Goal: Task Accomplishment & Management: Complete application form

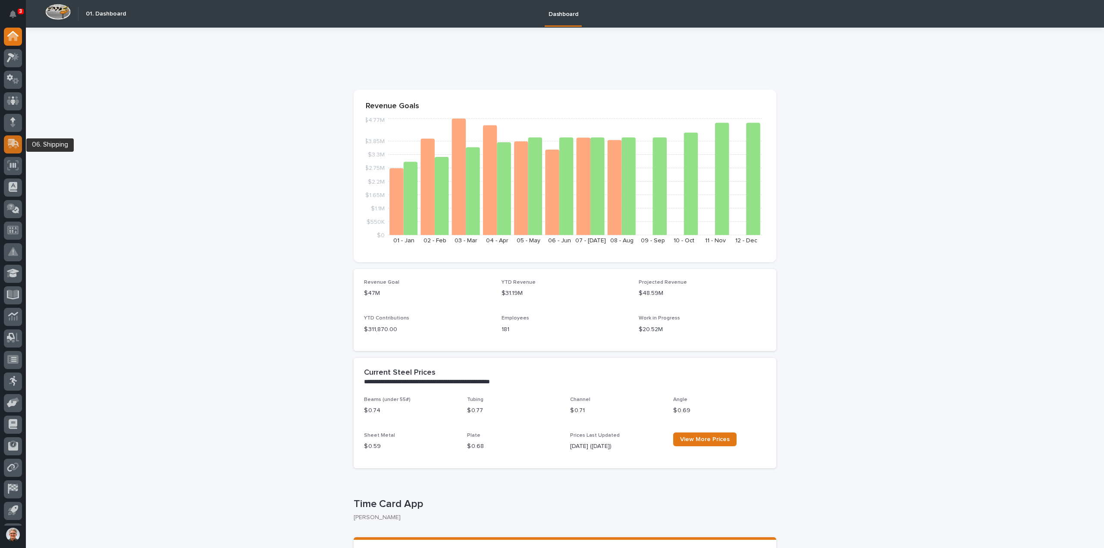
click at [13, 142] on icon at bounding box center [13, 143] width 11 height 8
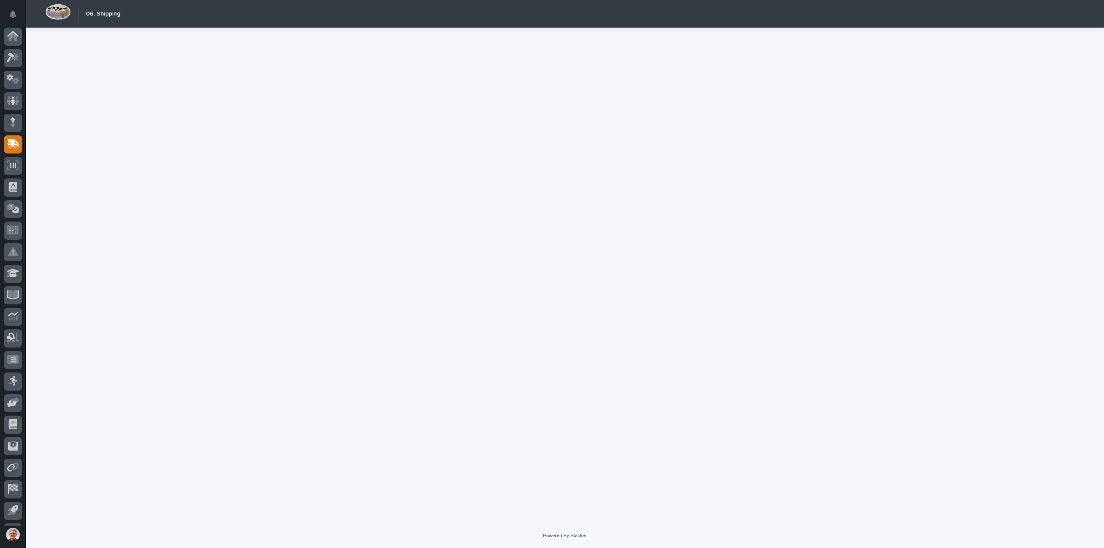
scroll to position [19, 0]
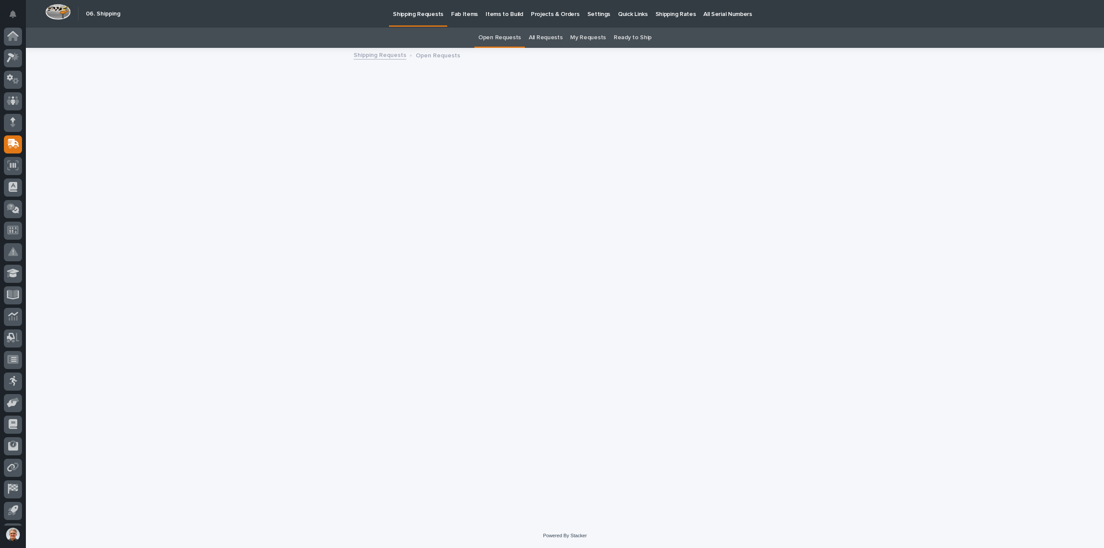
scroll to position [19, 0]
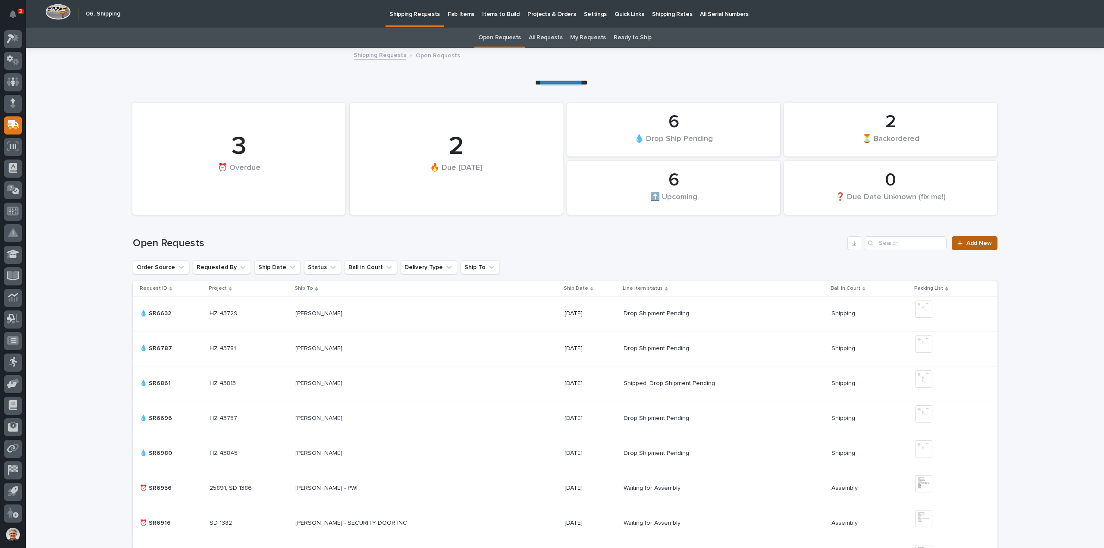
click at [970, 243] on span "Add New" at bounding box center [978, 243] width 25 height 6
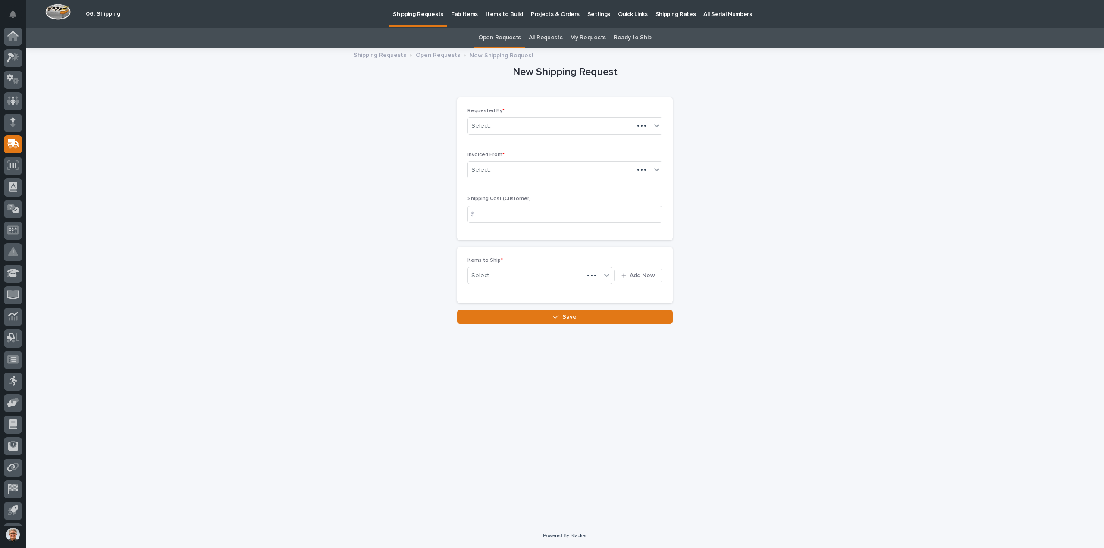
scroll to position [19, 0]
click at [487, 166] on div "Select..." at bounding box center [482, 170] width 22 height 9
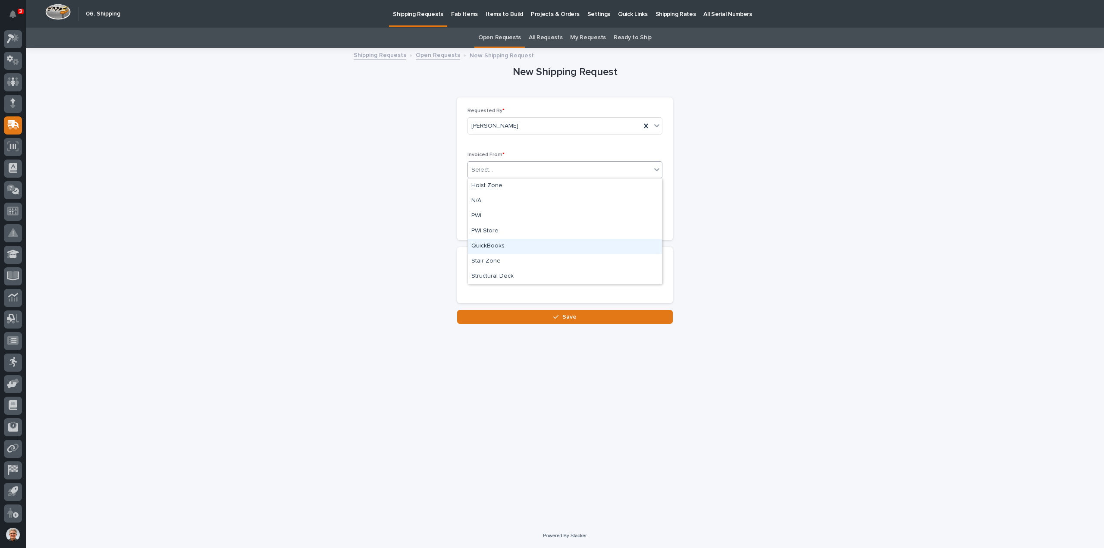
click at [485, 246] on div "QuickBooks" at bounding box center [565, 246] width 194 height 15
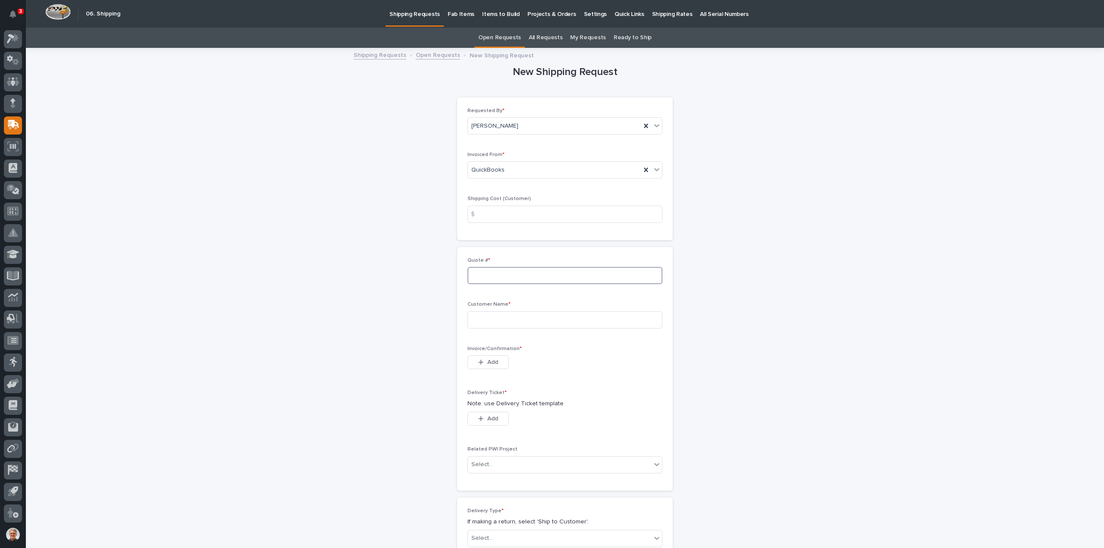
click at [478, 275] on input at bounding box center [565, 275] width 195 height 17
type input "136973"
click at [475, 320] on input at bounding box center [565, 319] width 195 height 17
type input "[PERSON_NAME] [PERSON_NAME]"
click at [487, 361] on span "Add" at bounding box center [492, 362] width 11 height 8
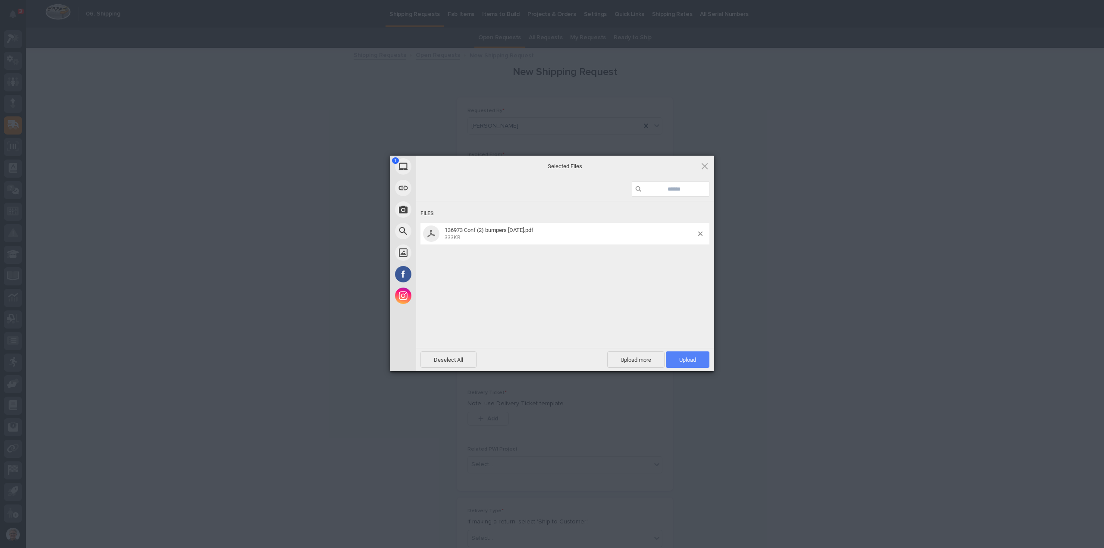
click at [687, 357] on span "Upload 1" at bounding box center [687, 360] width 17 height 6
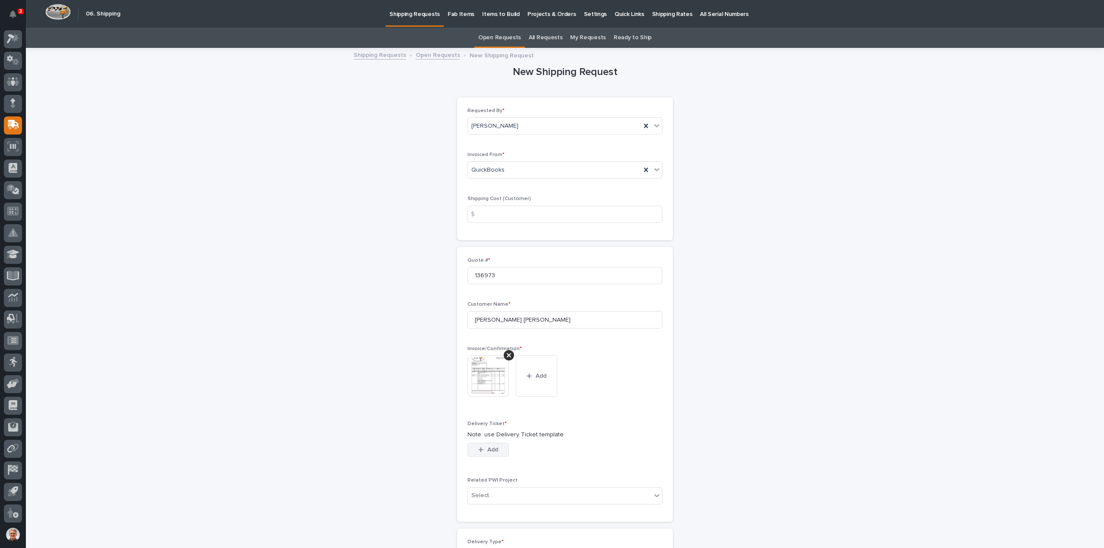
click at [488, 448] on span "Add" at bounding box center [492, 450] width 11 height 8
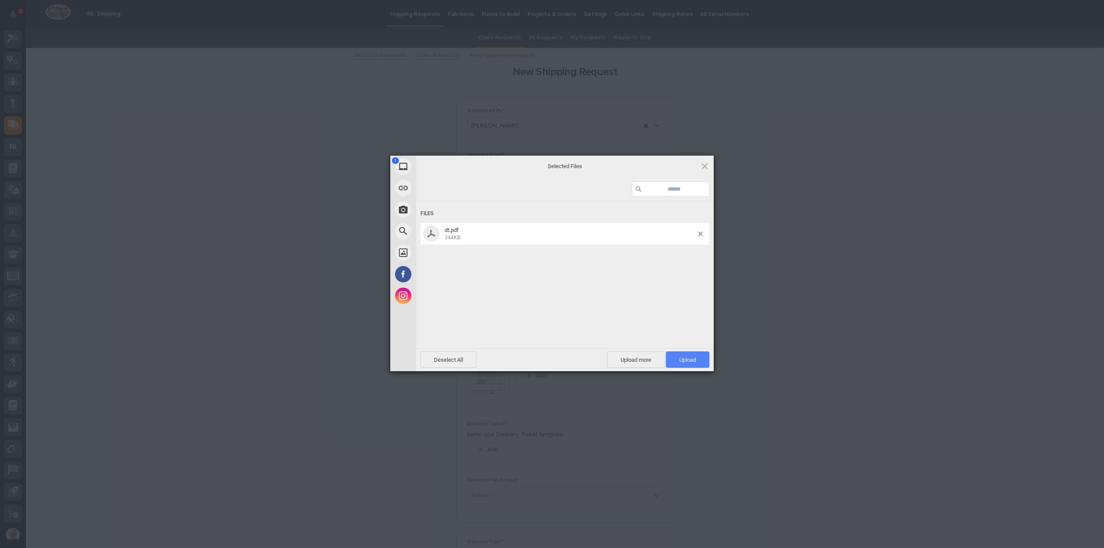
click at [690, 360] on span "Upload 1" at bounding box center [687, 360] width 17 height 6
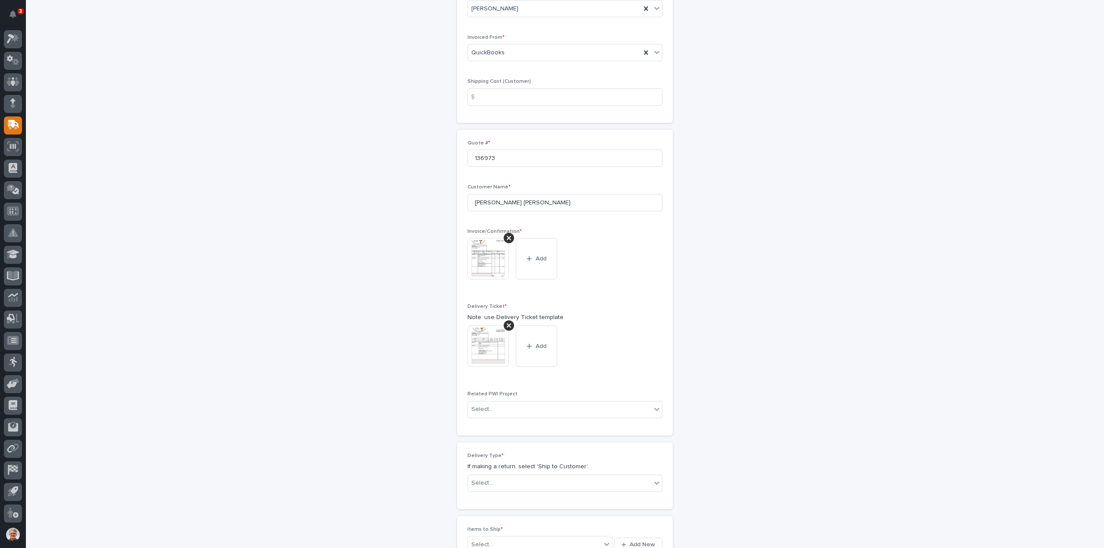
scroll to position [228, 0]
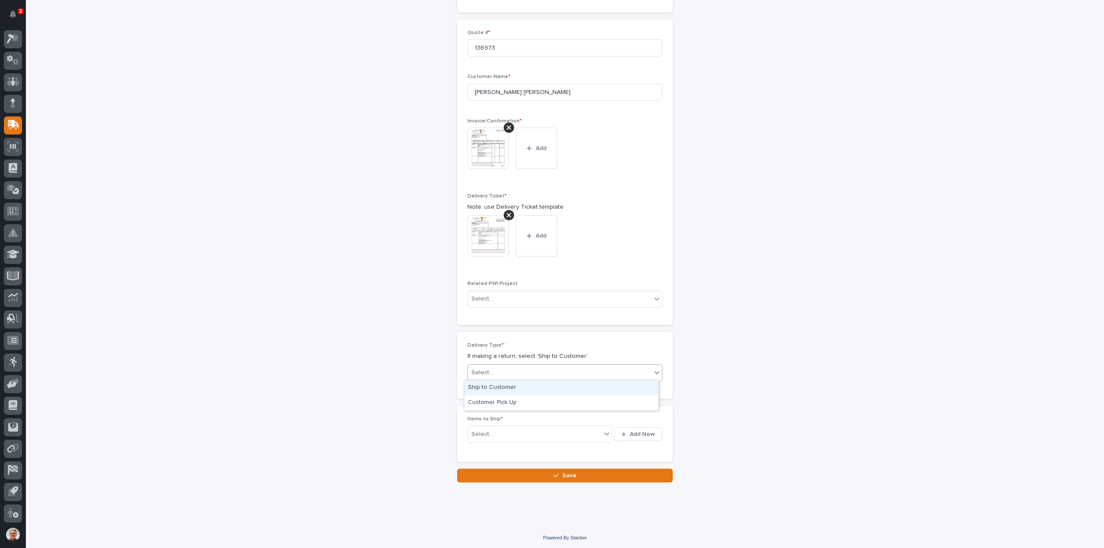
click at [483, 370] on div "Select..." at bounding box center [482, 372] width 22 height 9
click at [483, 386] on div "Ship to Customer" at bounding box center [561, 387] width 194 height 15
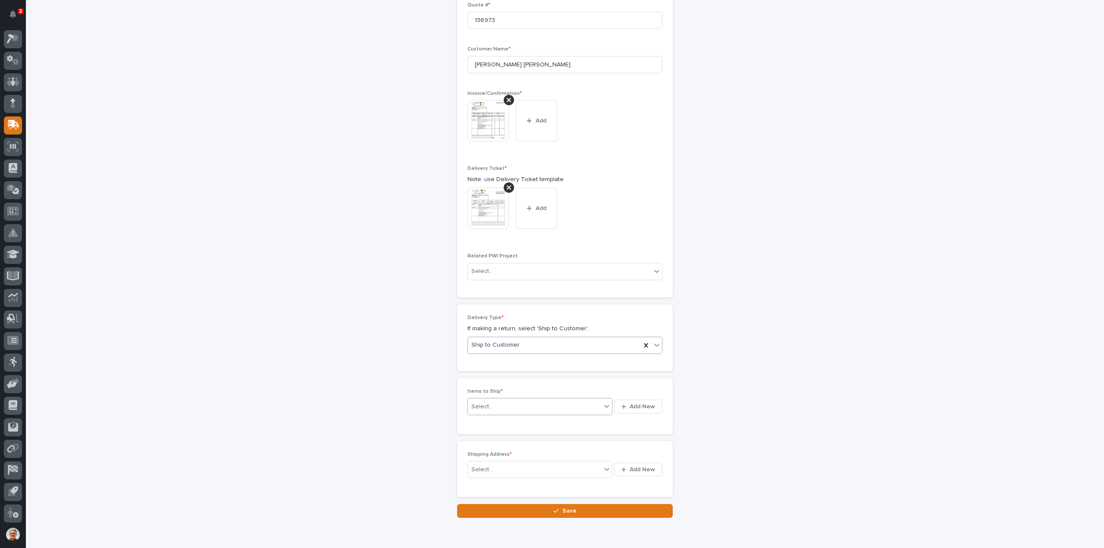
scroll to position [260, 0]
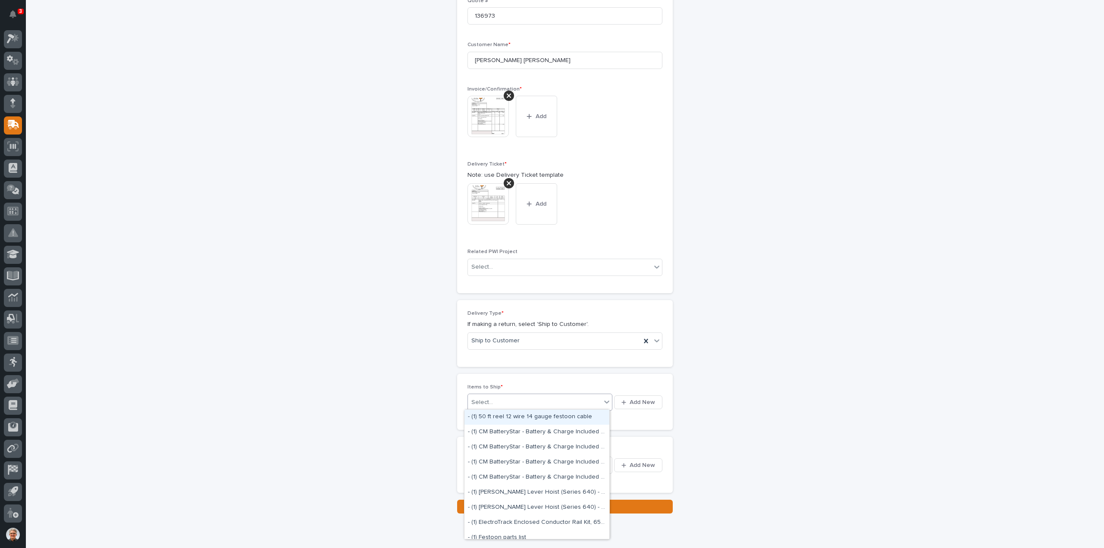
click at [484, 401] on div "Select..." at bounding box center [482, 402] width 22 height 9
click at [642, 399] on span "Add New" at bounding box center [642, 403] width 25 height 8
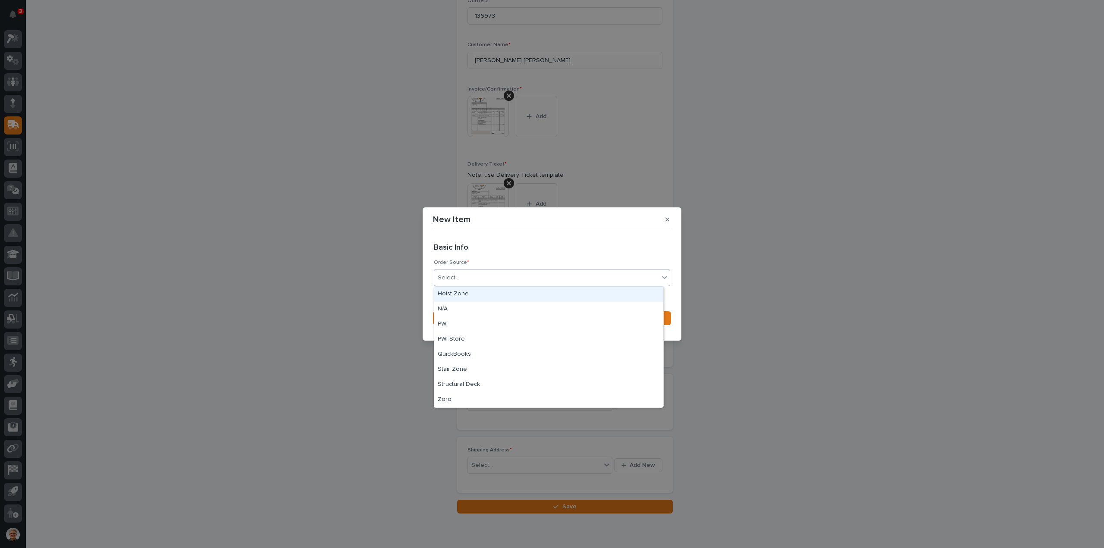
click at [468, 276] on div "Select..." at bounding box center [546, 278] width 225 height 14
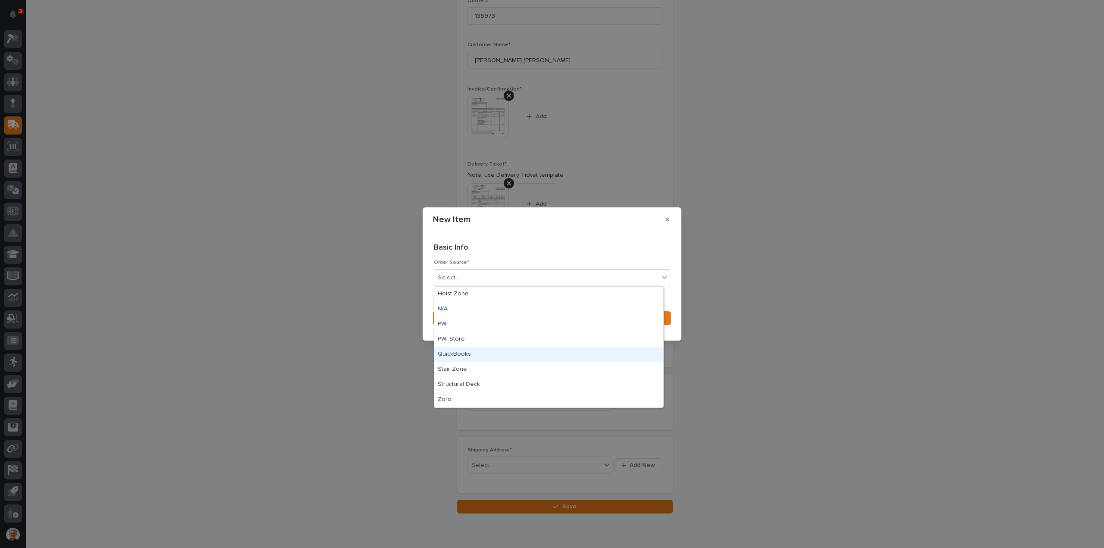
click at [446, 353] on div "QuickBooks" at bounding box center [548, 354] width 229 height 15
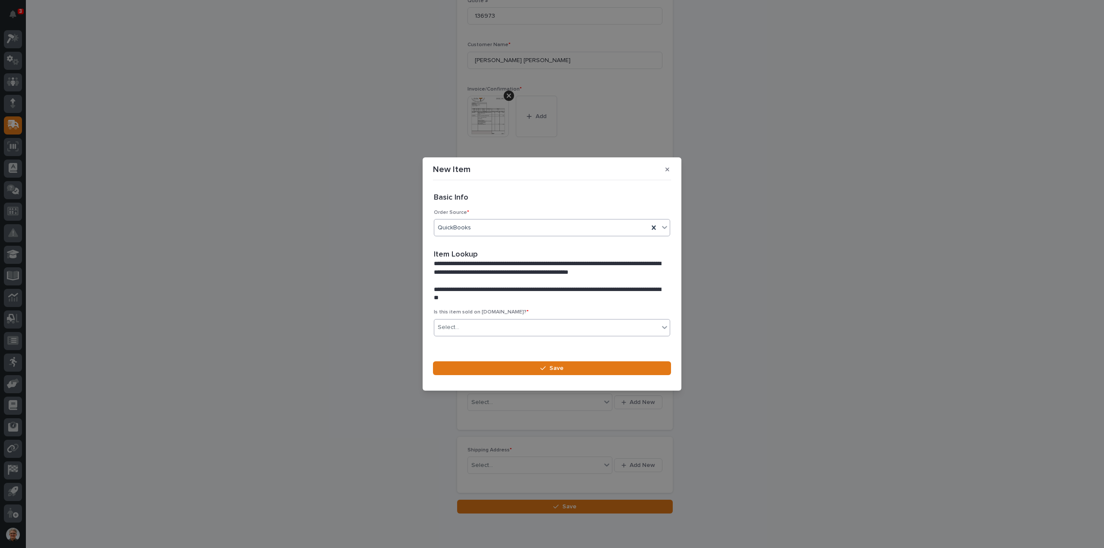
click at [464, 326] on div "Select..." at bounding box center [546, 327] width 225 height 14
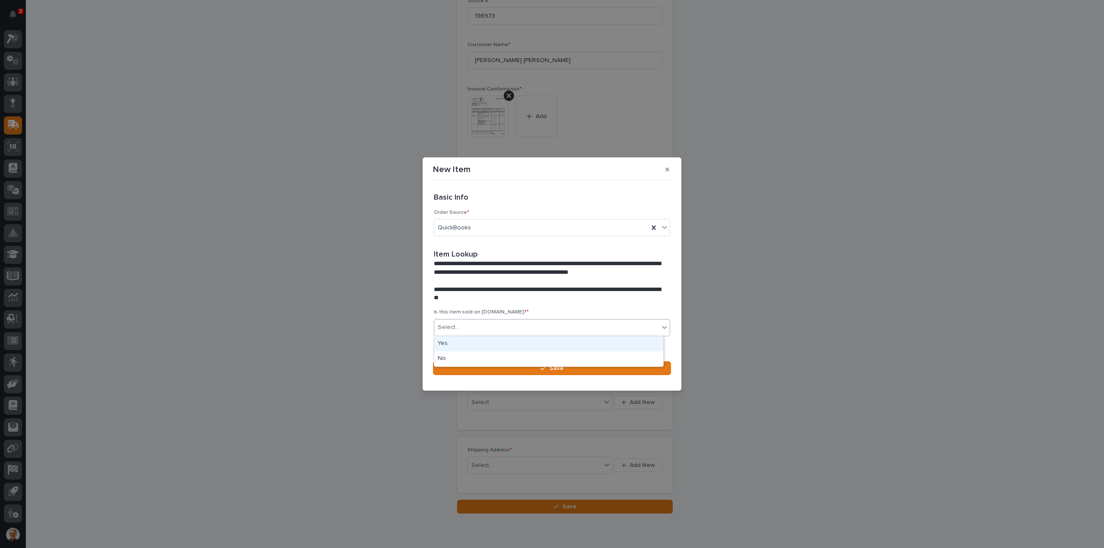
click at [444, 343] on div "Yes" at bounding box center [548, 343] width 229 height 15
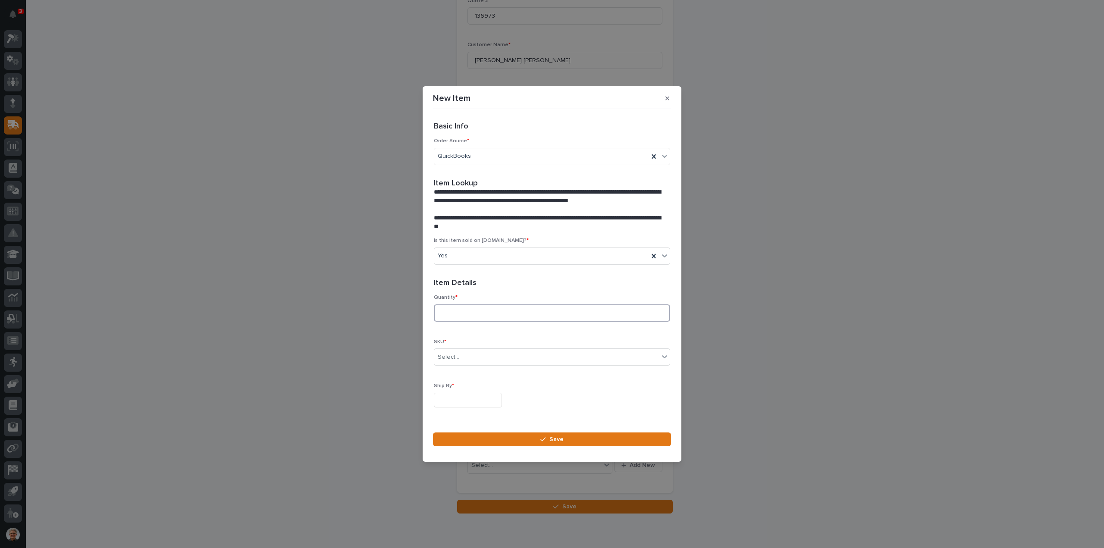
click at [448, 313] on input at bounding box center [552, 312] width 236 height 17
type input "2"
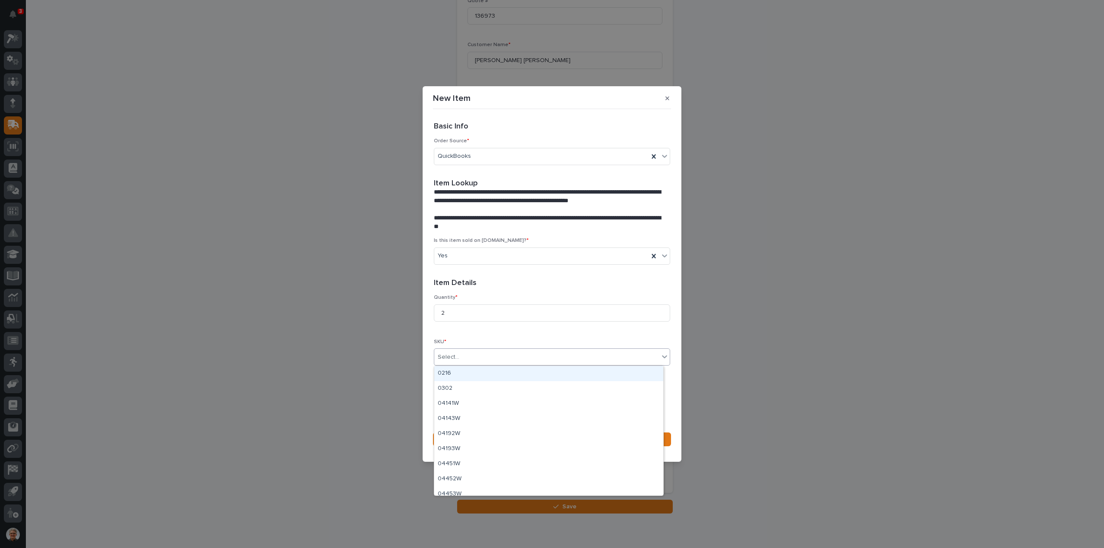
click at [449, 355] on div "Select..." at bounding box center [449, 357] width 22 height 9
type input "*"
type input "*******"
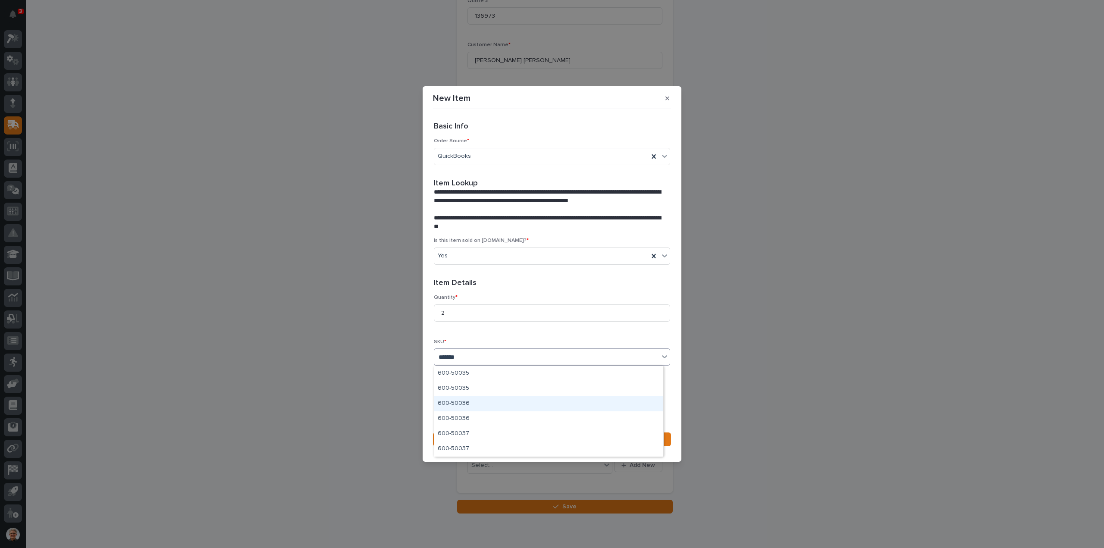
click at [455, 402] on div "600-50036" at bounding box center [548, 403] width 229 height 15
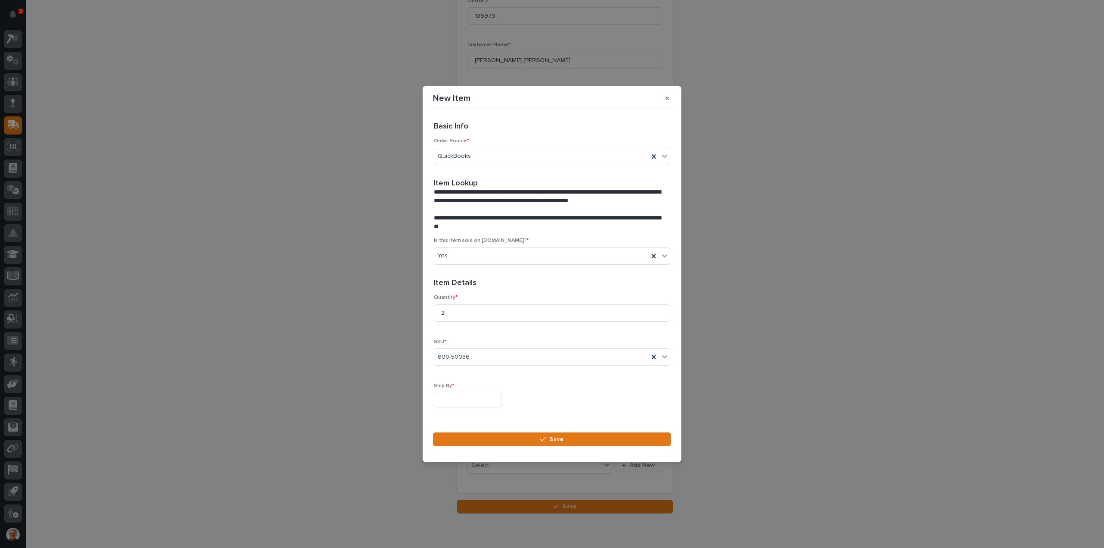
click at [446, 398] on input "text" at bounding box center [468, 400] width 68 height 15
click at [436, 329] on div "15" at bounding box center [437, 330] width 12 height 12
type input "**********"
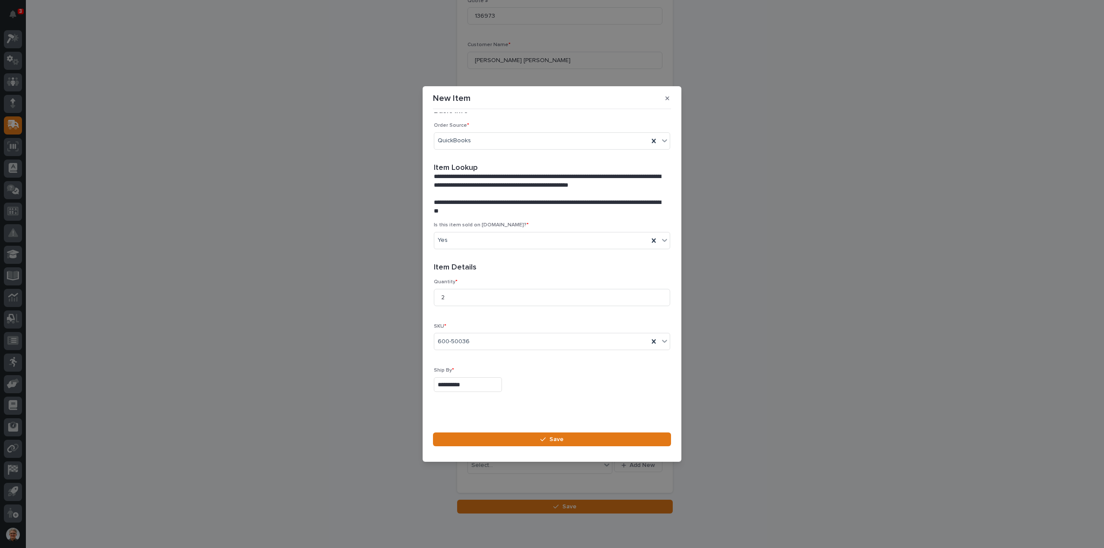
scroll to position [23, 0]
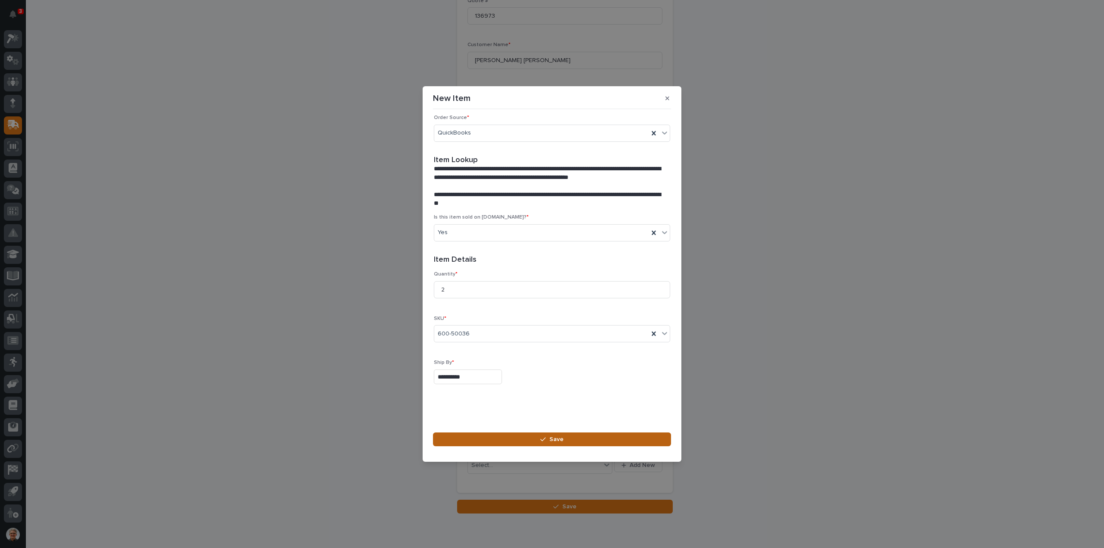
click at [560, 434] on button "Save" at bounding box center [552, 440] width 238 height 14
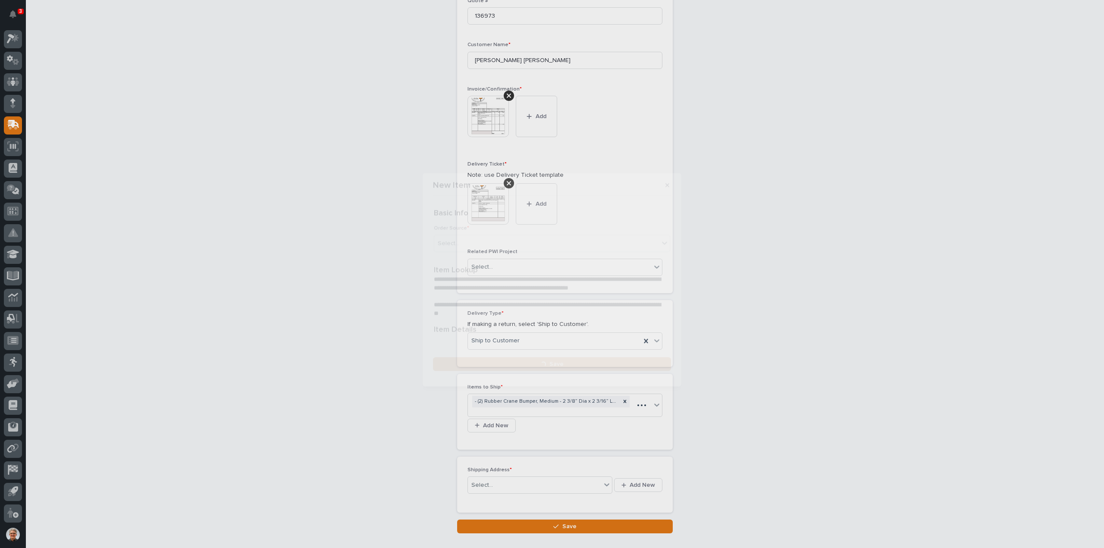
scroll to position [269, 0]
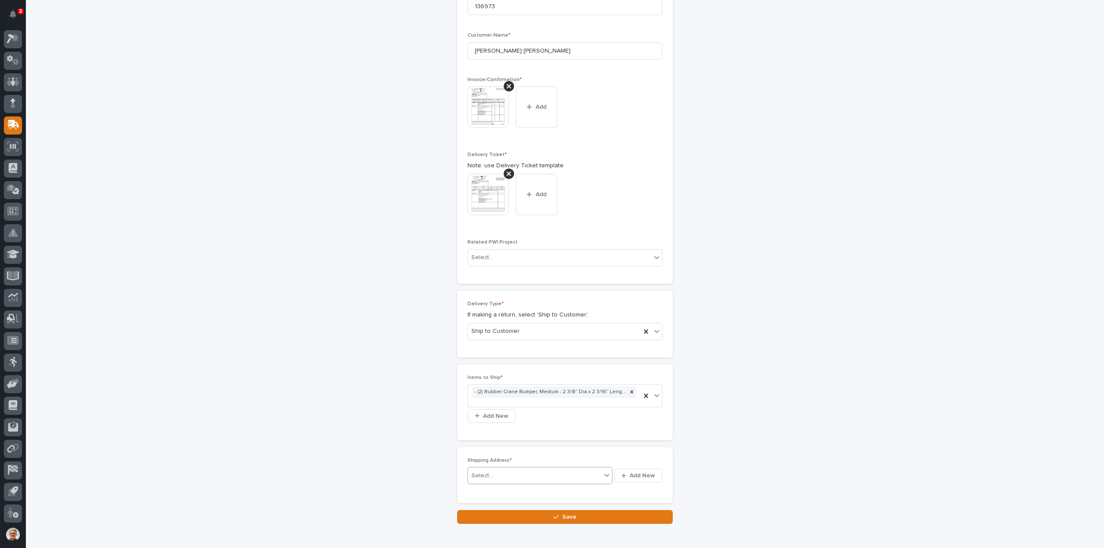
click at [488, 473] on div "Select..." at bounding box center [482, 475] width 22 height 9
type input "***"
click at [642, 473] on span "Add New" at bounding box center [642, 476] width 25 height 8
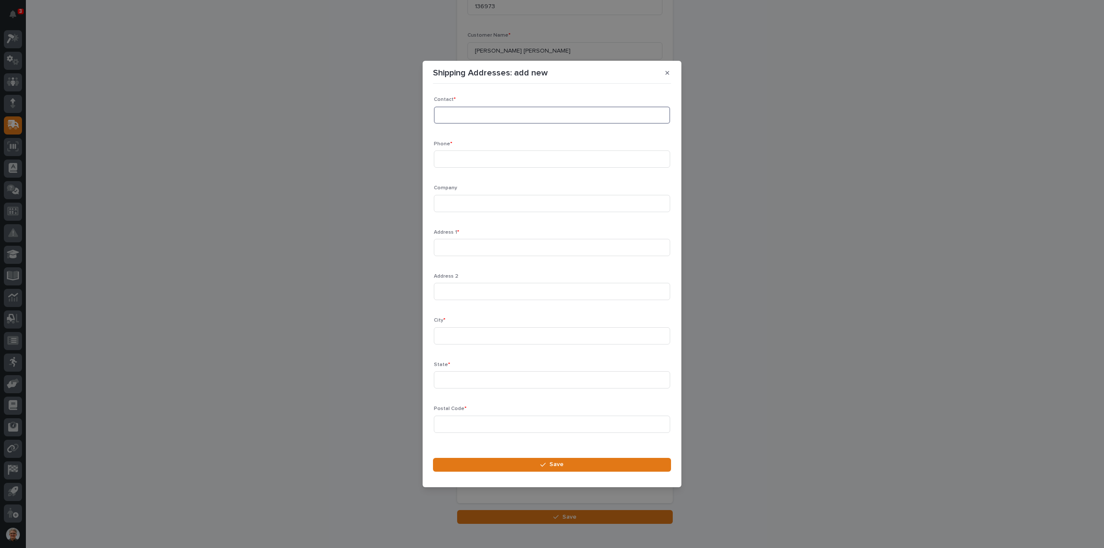
click at [443, 115] on input at bounding box center [552, 115] width 236 height 17
type input "[PERSON_NAME]"
drag, startPoint x: 455, startPoint y: 162, endPoint x: 456, endPoint y: 157, distance: 5.3
click at [455, 160] on input at bounding box center [552, 159] width 236 height 17
type input "[PHONE_NUMBER]"
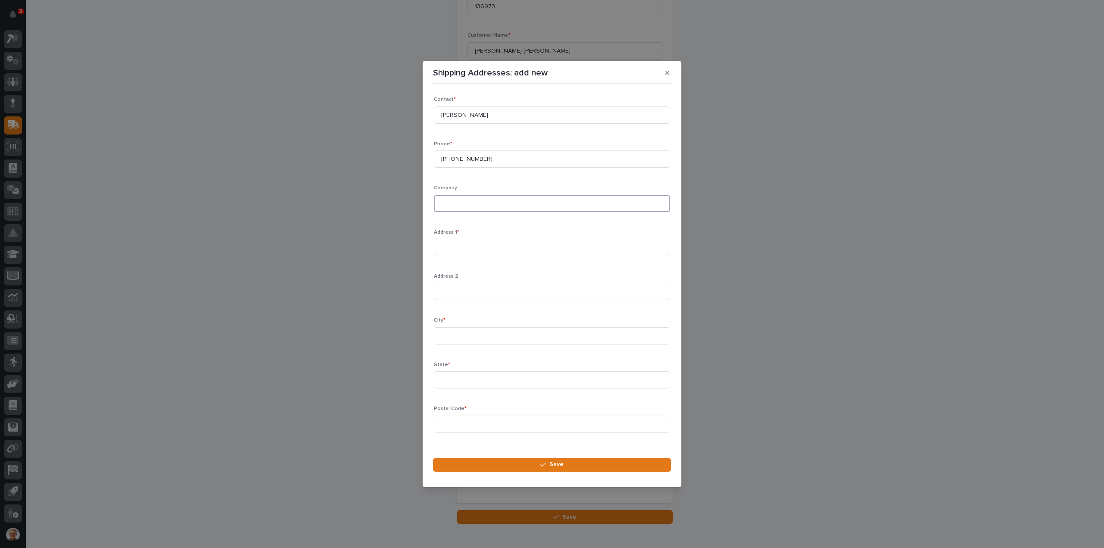
click at [449, 203] on input at bounding box center [552, 203] width 236 height 17
type input "Hook Line & Sling"
type input "[STREET_ADDRESS]"
type input "Minot"
type input "ND"
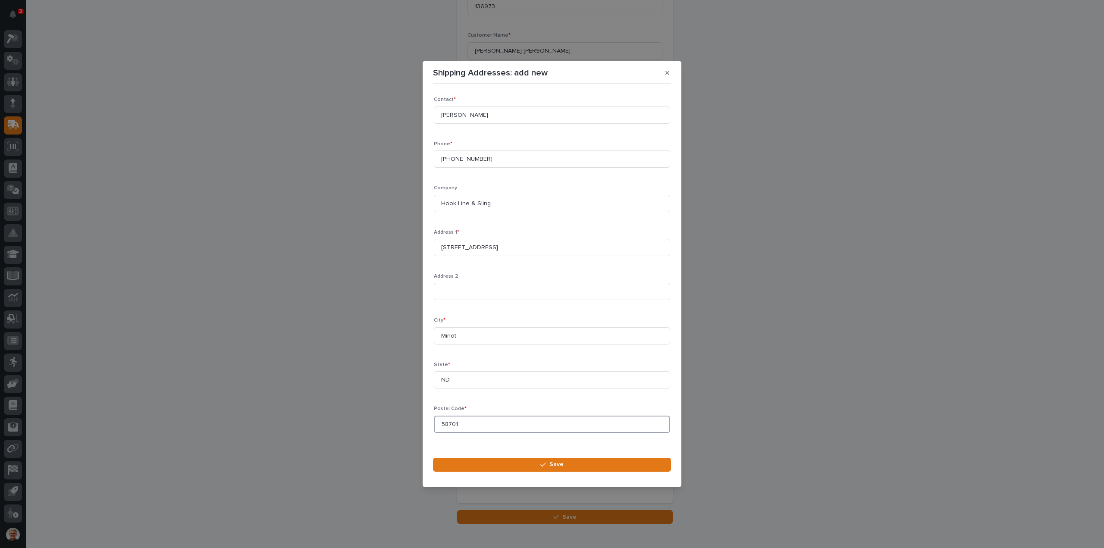
type input "58701"
click at [533, 464] on button "Save" at bounding box center [552, 465] width 238 height 14
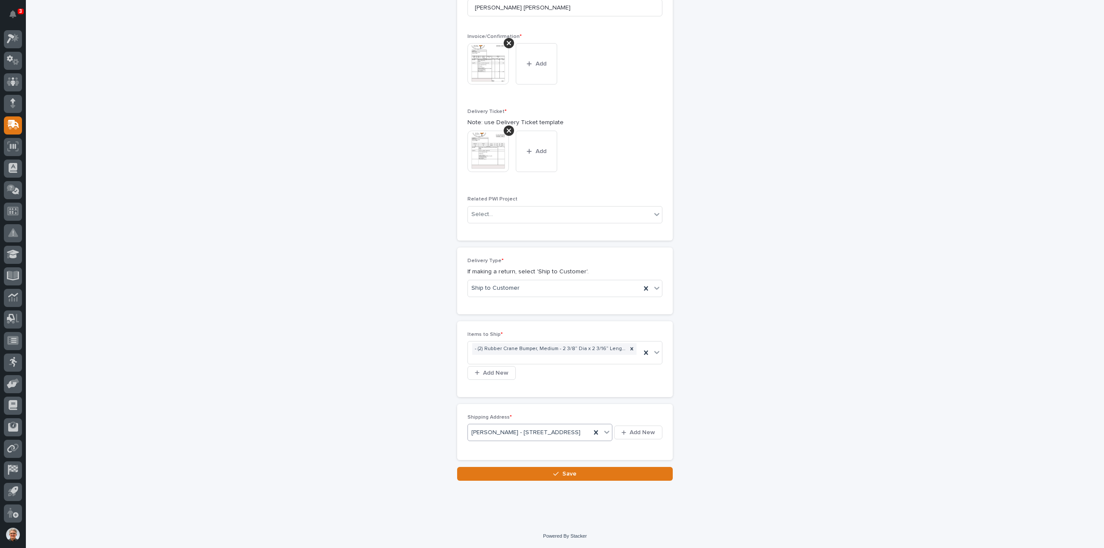
scroll to position [326, 0]
click at [555, 473] on icon "button" at bounding box center [555, 474] width 5 height 6
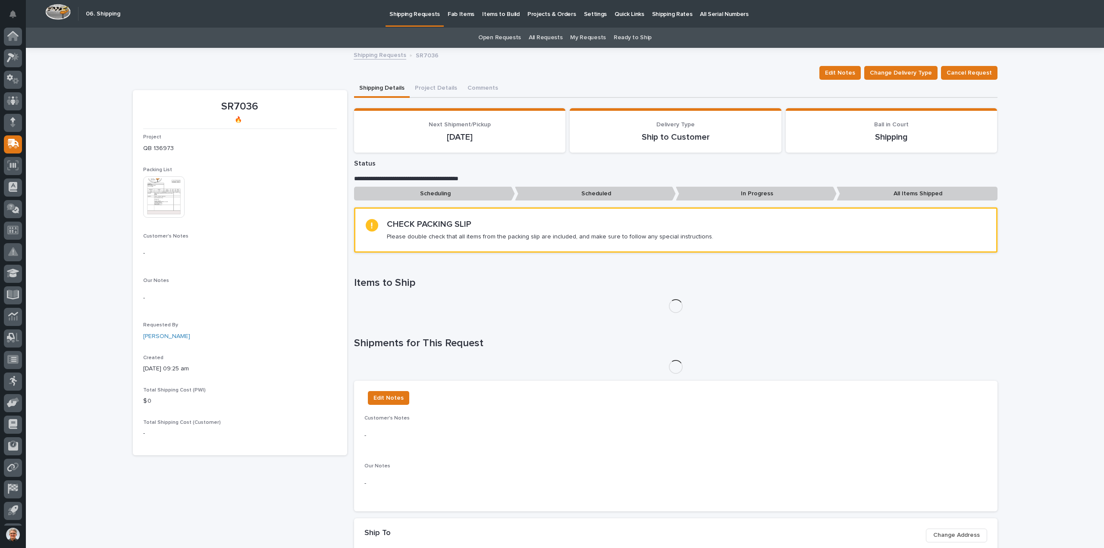
scroll to position [19, 0]
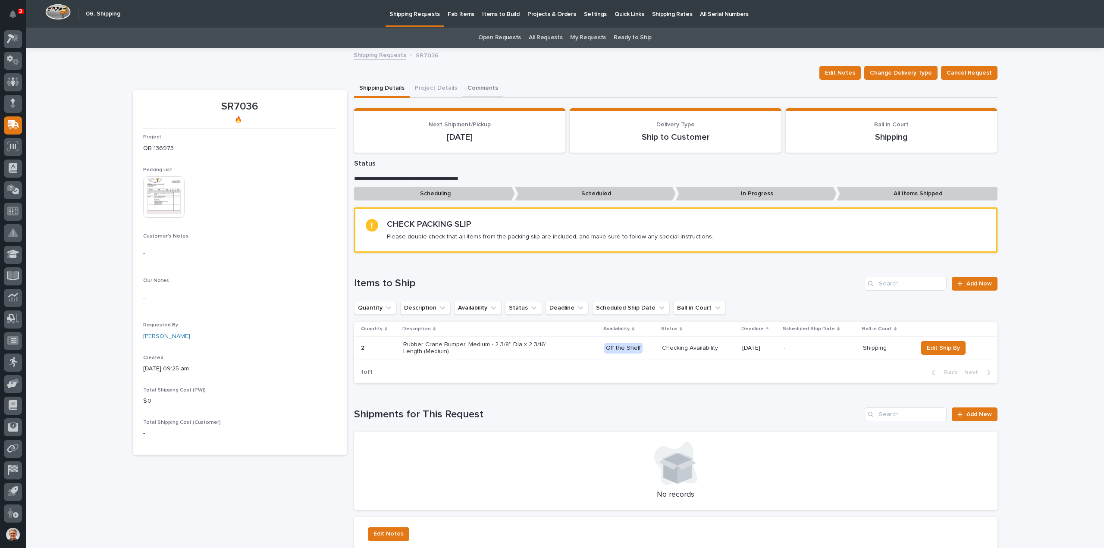
click at [476, 85] on button "Comments" at bounding box center [482, 89] width 41 height 18
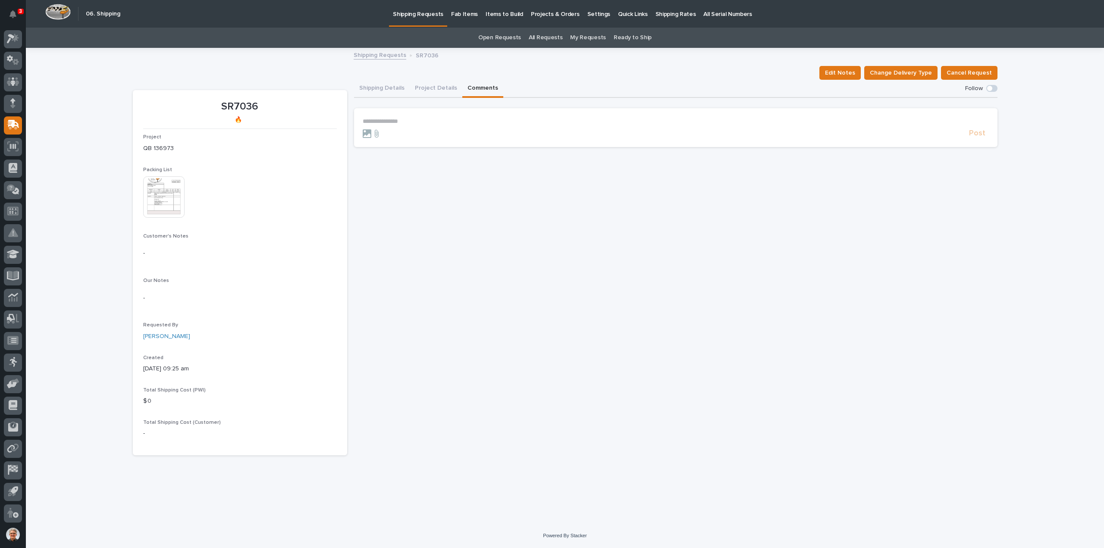
click at [422, 114] on section "**********" at bounding box center [675, 127] width 643 height 39
click at [386, 122] on p "**********" at bounding box center [676, 121] width 626 height 7
click at [977, 136] on span "Post" at bounding box center [977, 137] width 16 height 10
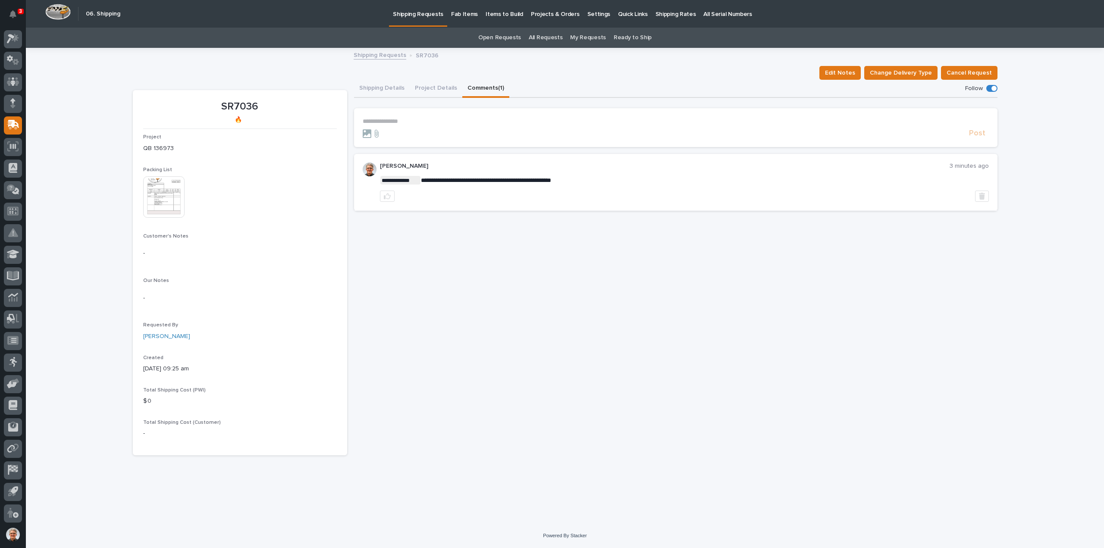
click at [386, 120] on p "**********" at bounding box center [676, 121] width 626 height 7
click at [978, 134] on span "Post" at bounding box center [977, 137] width 16 height 10
